Goal: Obtain resource: Obtain resource

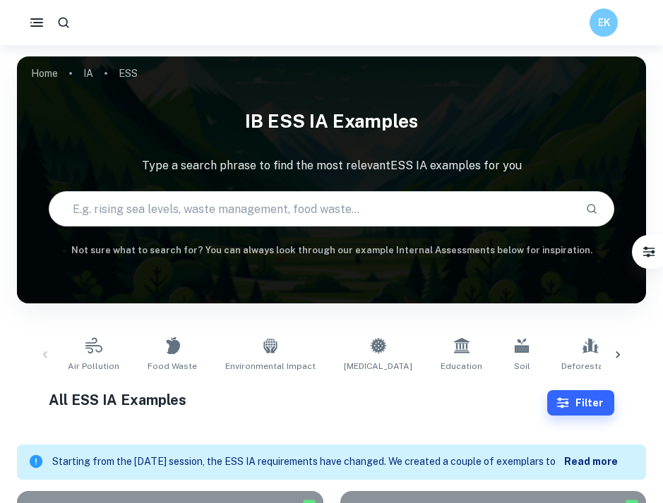
scroll to position [274, 0]
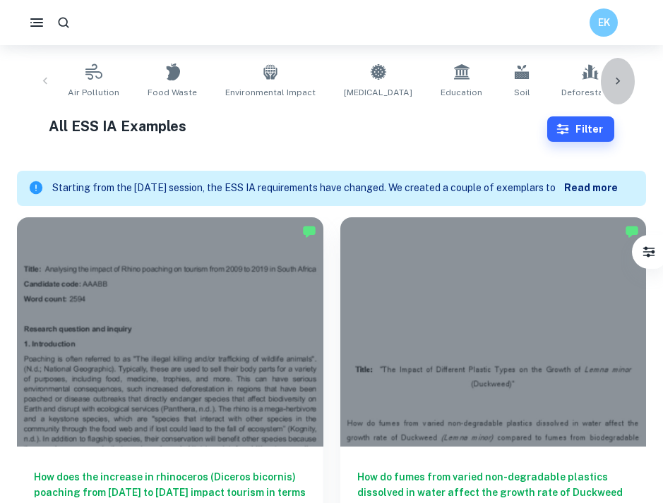
click at [624, 80] on icon at bounding box center [618, 81] width 14 height 14
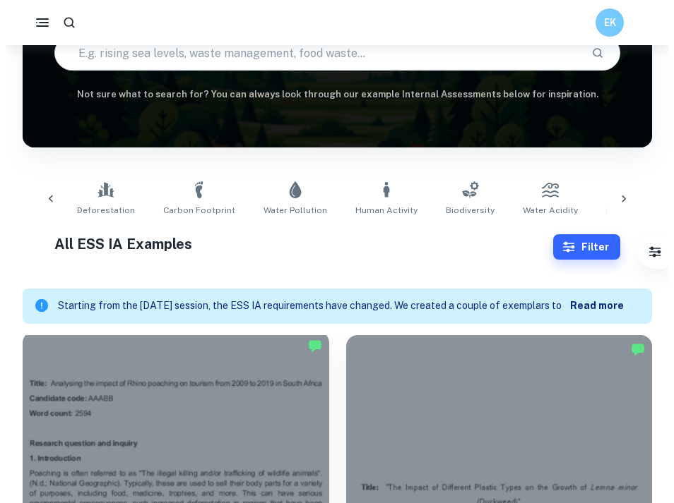
scroll to position [239, 0]
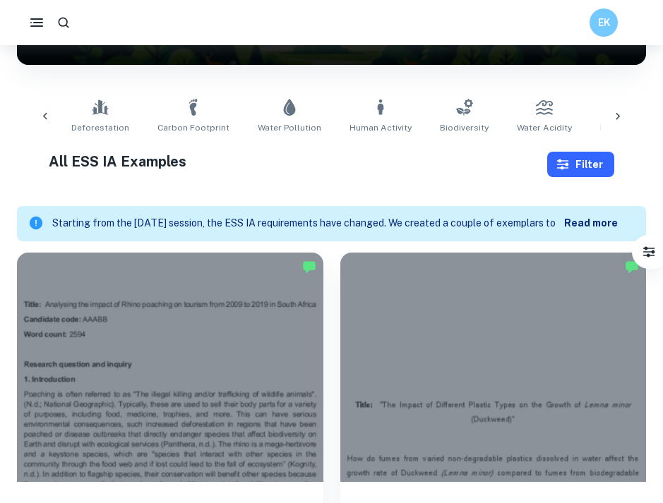
click at [598, 157] on button "Filter" at bounding box center [580, 164] width 67 height 25
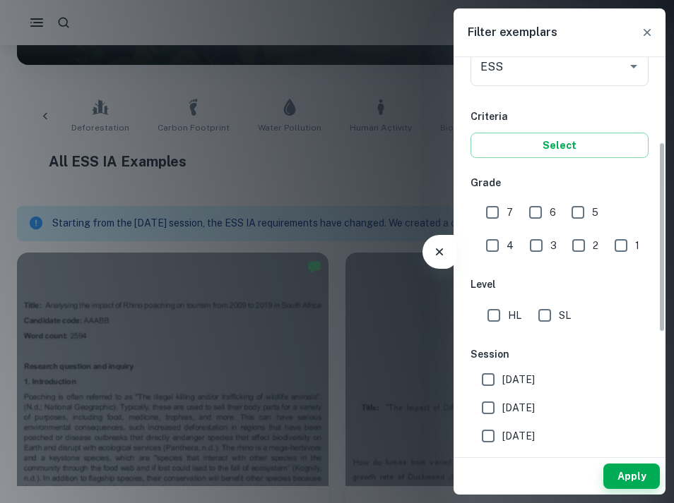
scroll to position [200, 0]
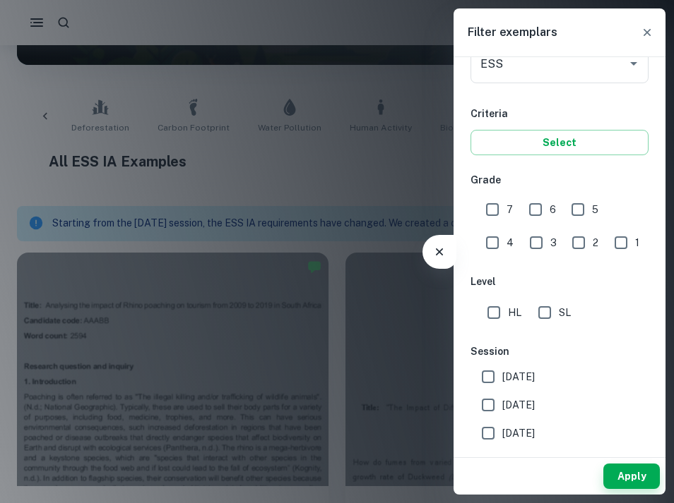
click at [503, 208] on input "7" at bounding box center [492, 210] width 28 height 28
checkbox input "true"
click at [533, 208] on input "6" at bounding box center [535, 210] width 28 height 28
checkbox input "true"
click at [561, 306] on span "SL" at bounding box center [565, 313] width 12 height 16
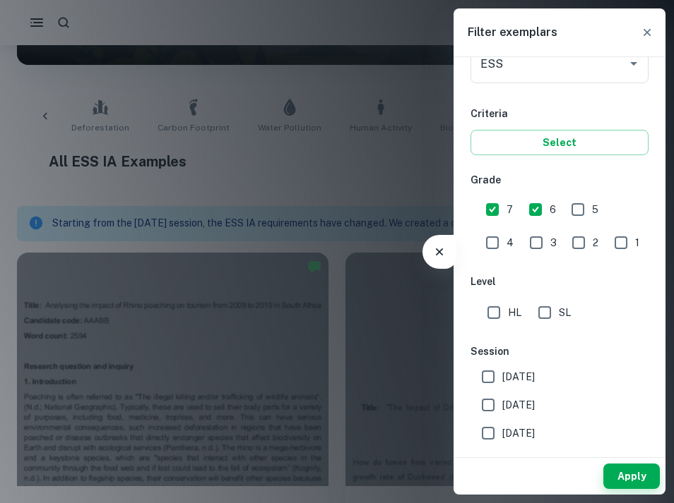
click at [559, 306] on input "SL" at bounding box center [544, 313] width 28 height 28
checkbox input "true"
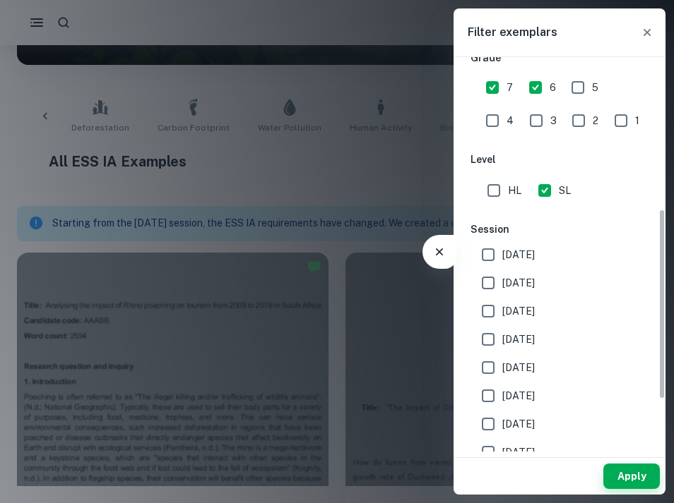
scroll to position [323, 0]
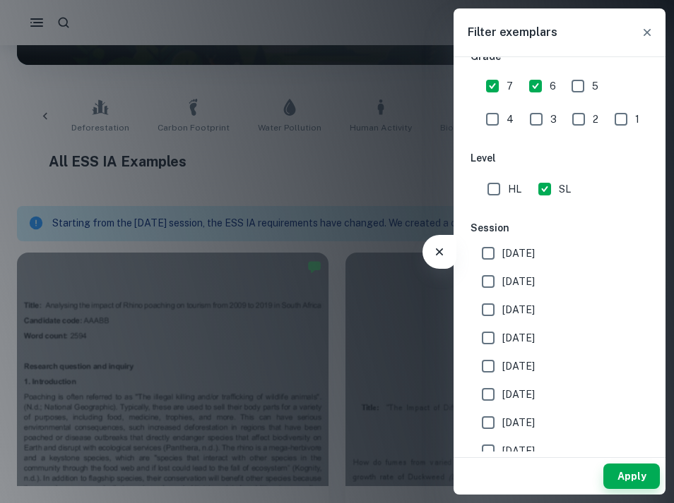
click at [518, 282] on span "[DATE]" at bounding box center [518, 282] width 32 height 16
click at [502, 282] on input "[DATE]" at bounding box center [488, 282] width 28 height 28
checkbox input "true"
click at [518, 256] on span "[DATE]" at bounding box center [518, 254] width 32 height 16
click at [502, 256] on input "[DATE]" at bounding box center [488, 253] width 28 height 28
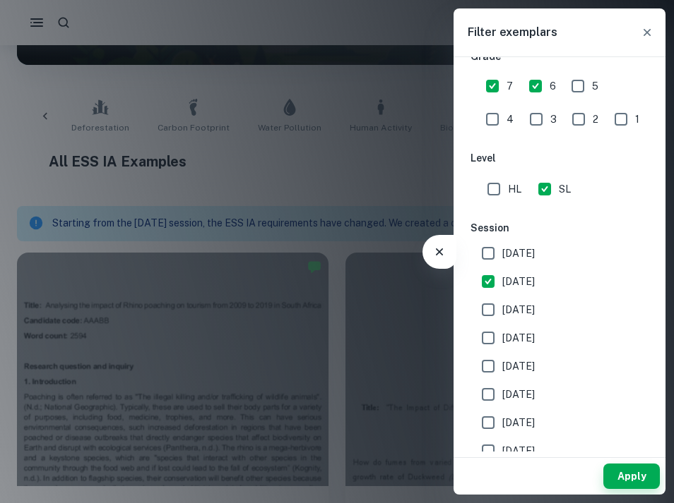
checkbox input "true"
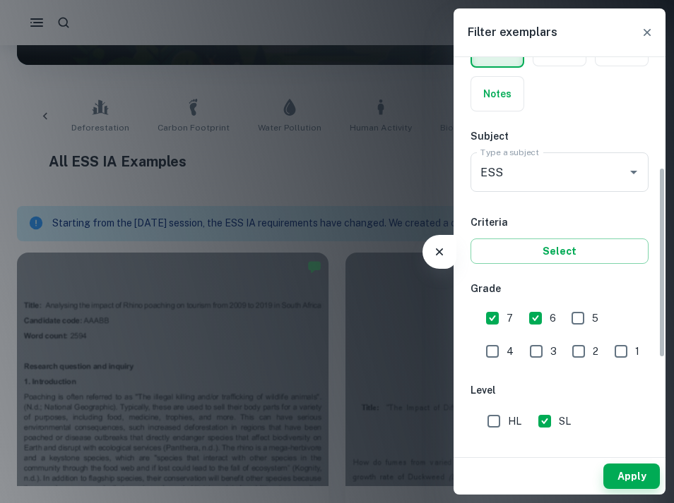
scroll to position [0, 0]
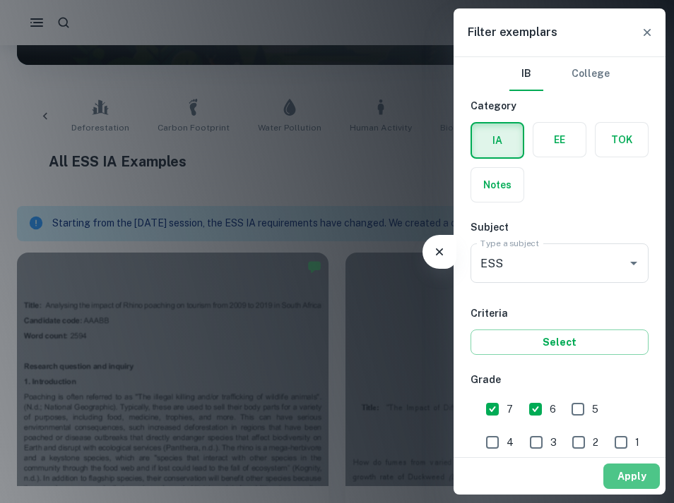
click at [638, 479] on button "Apply" at bounding box center [631, 476] width 56 height 25
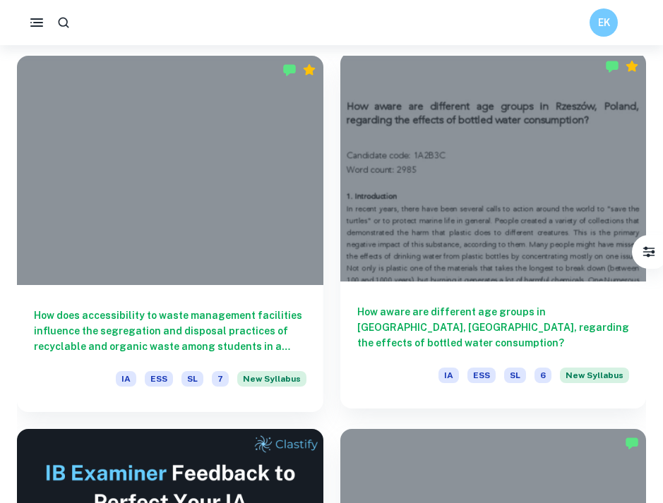
scroll to position [404, 0]
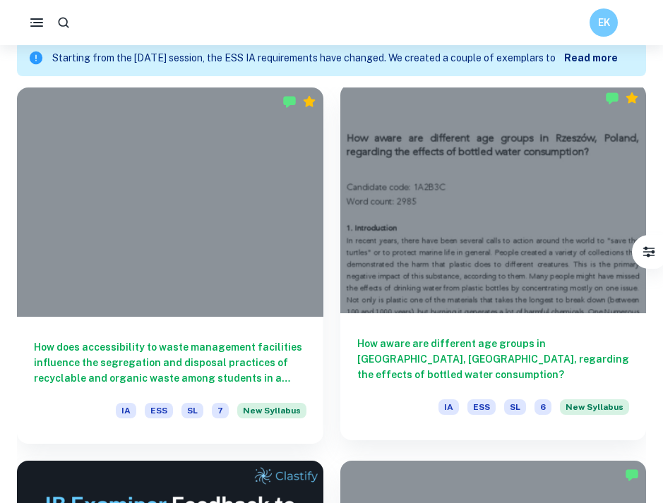
click at [575, 154] on div at bounding box center [493, 198] width 306 height 229
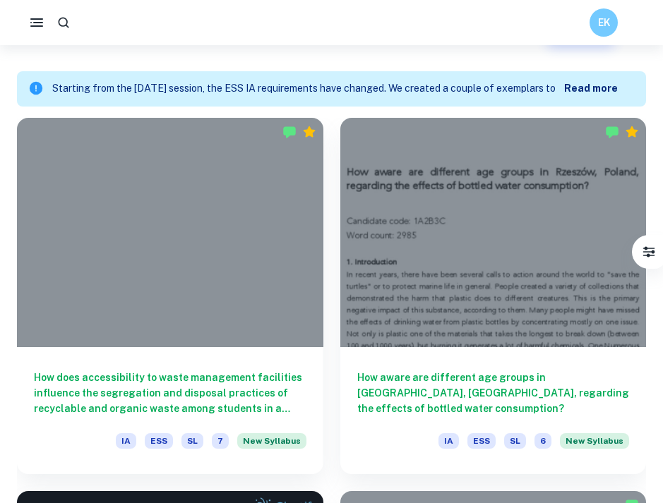
scroll to position [616, 0]
